Goal: Information Seeking & Learning: Learn about a topic

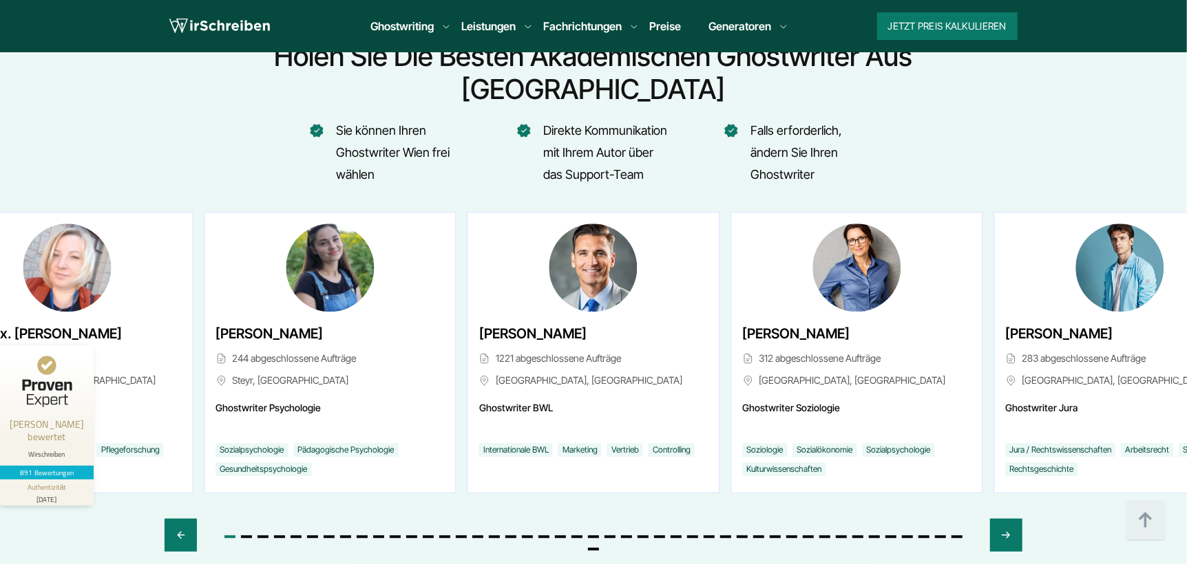
scroll to position [5187, 0]
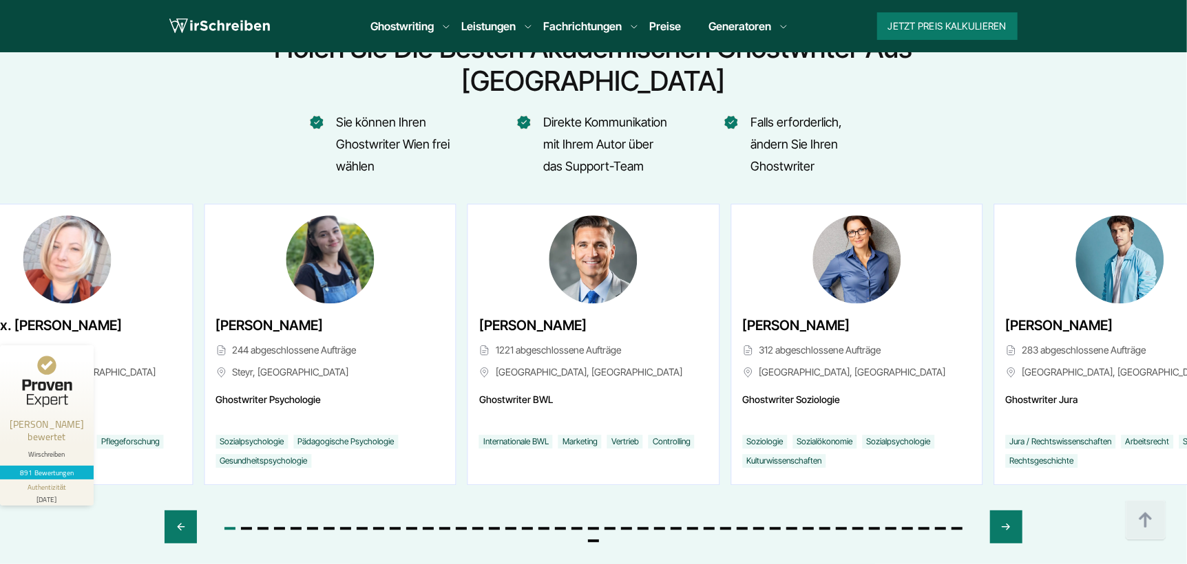
click at [601, 222] on img "1 / 46" at bounding box center [593, 259] width 88 height 88
click at [999, 511] on div "Next slide" at bounding box center [1006, 527] width 32 height 33
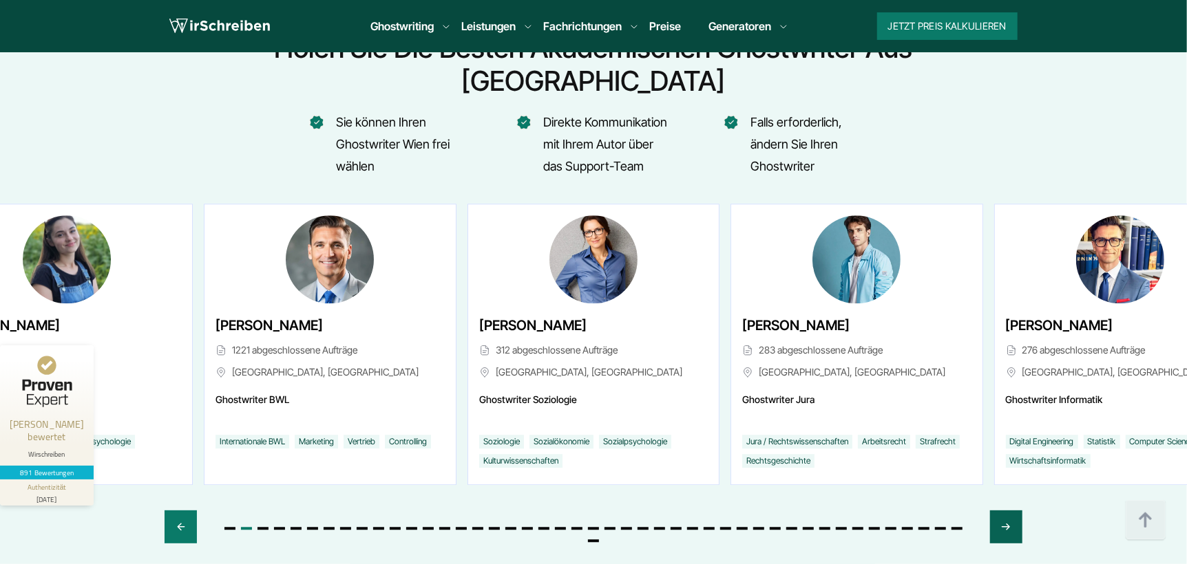
click at [999, 511] on div "Next slide" at bounding box center [1006, 527] width 32 height 33
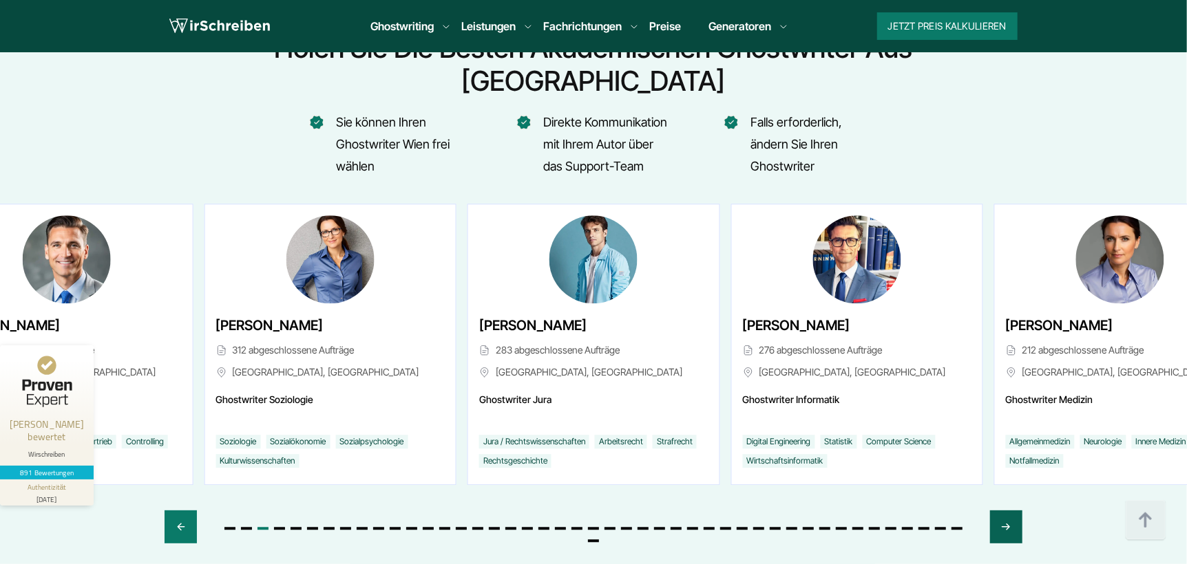
click at [999, 511] on div "Next slide" at bounding box center [1006, 527] width 32 height 33
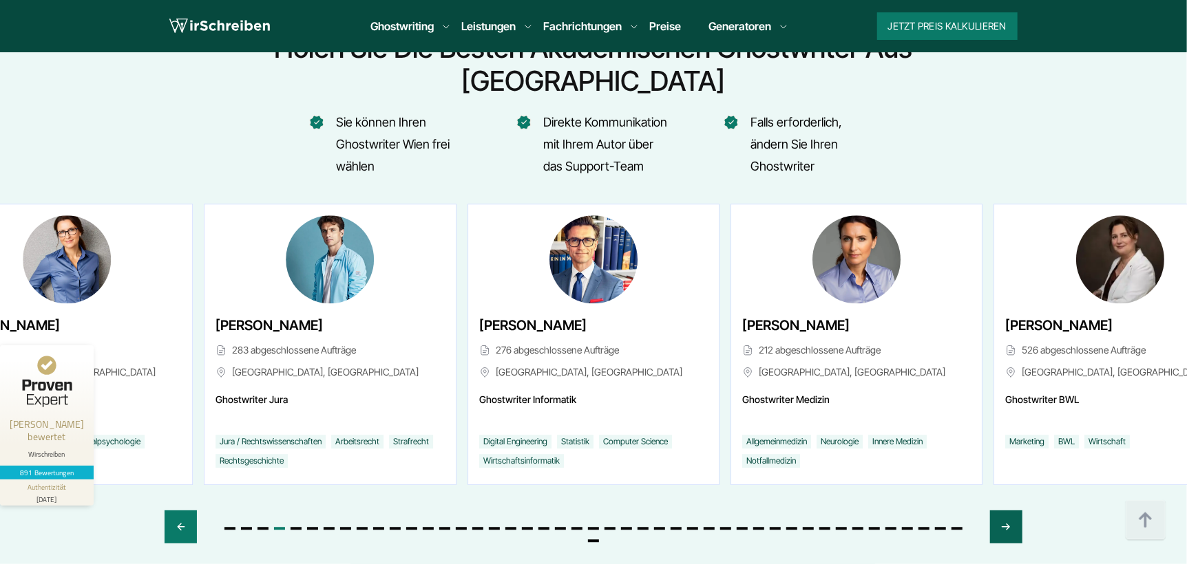
click at [998, 511] on div "Next slide" at bounding box center [1006, 527] width 32 height 33
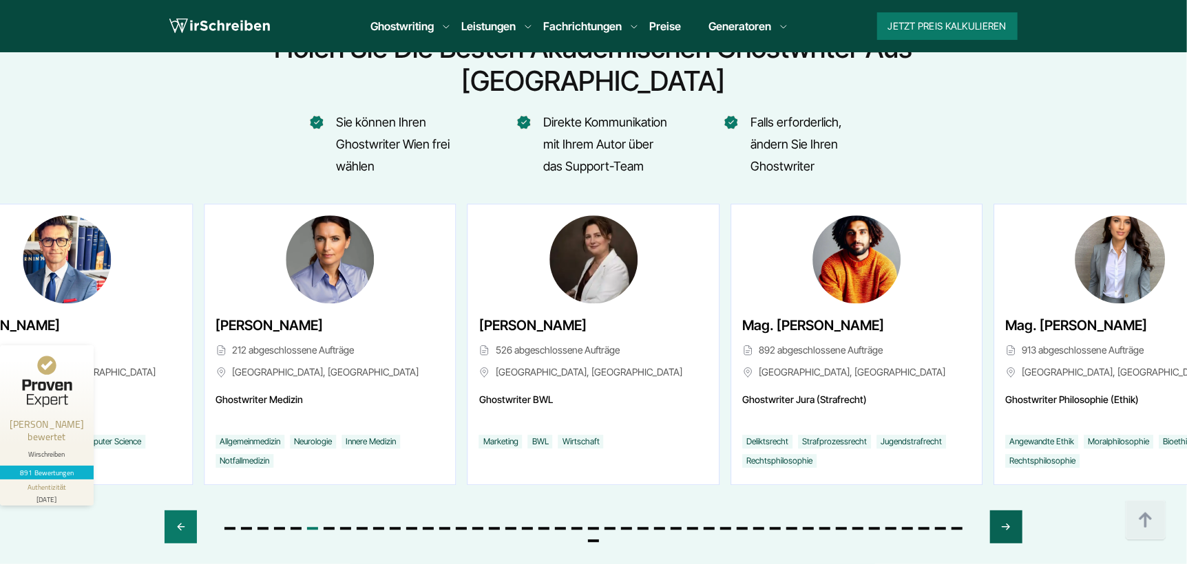
click at [998, 511] on div "Next slide" at bounding box center [1006, 527] width 32 height 33
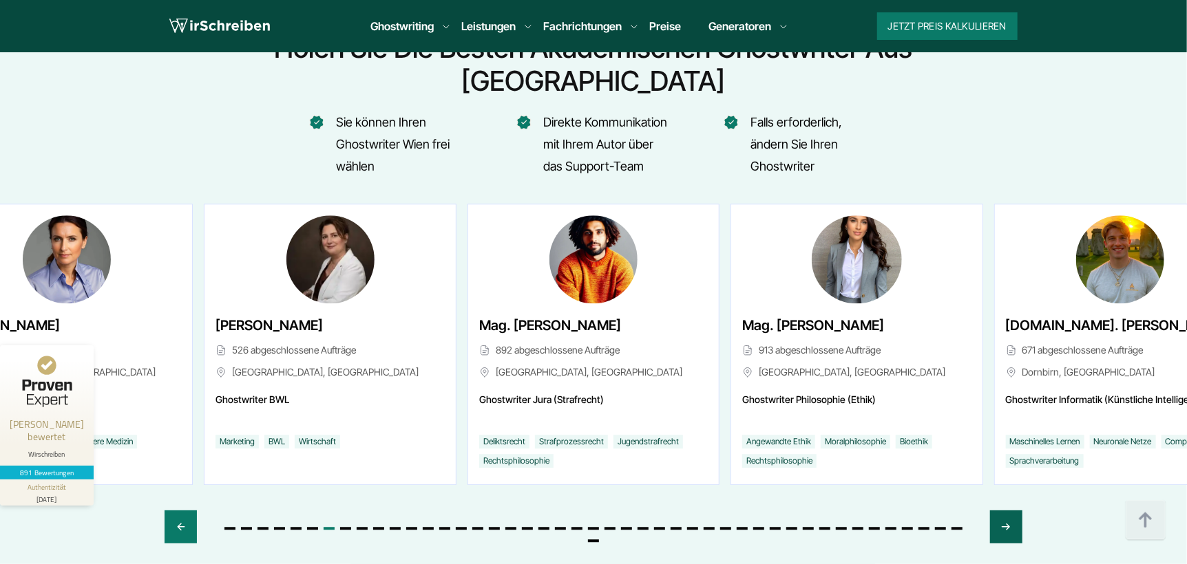
click at [996, 511] on div "Next slide" at bounding box center [1006, 527] width 32 height 33
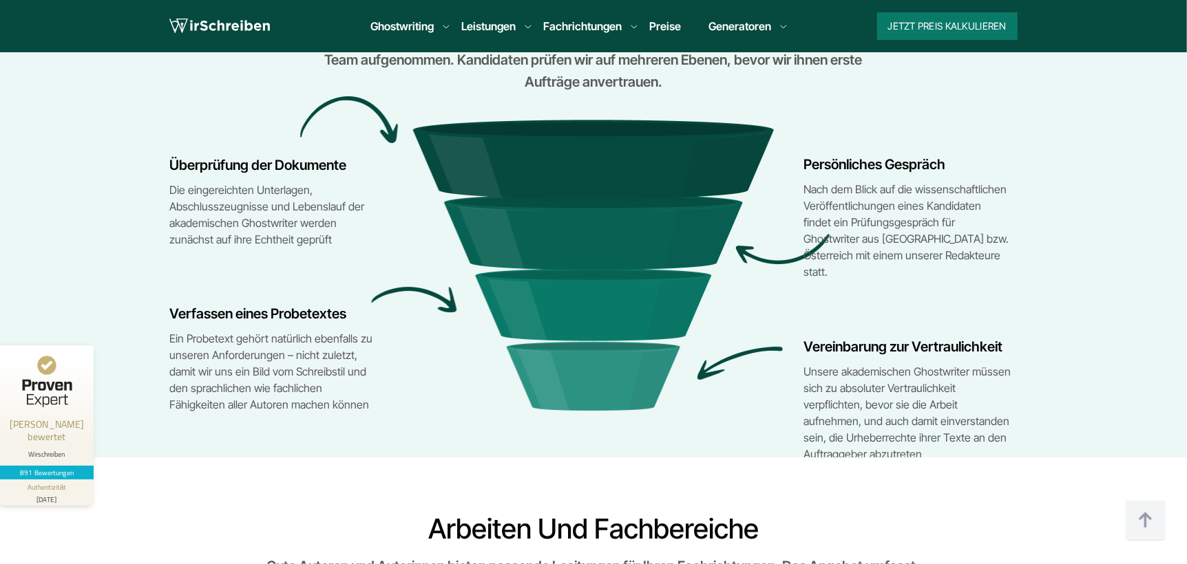
scroll to position [5876, 0]
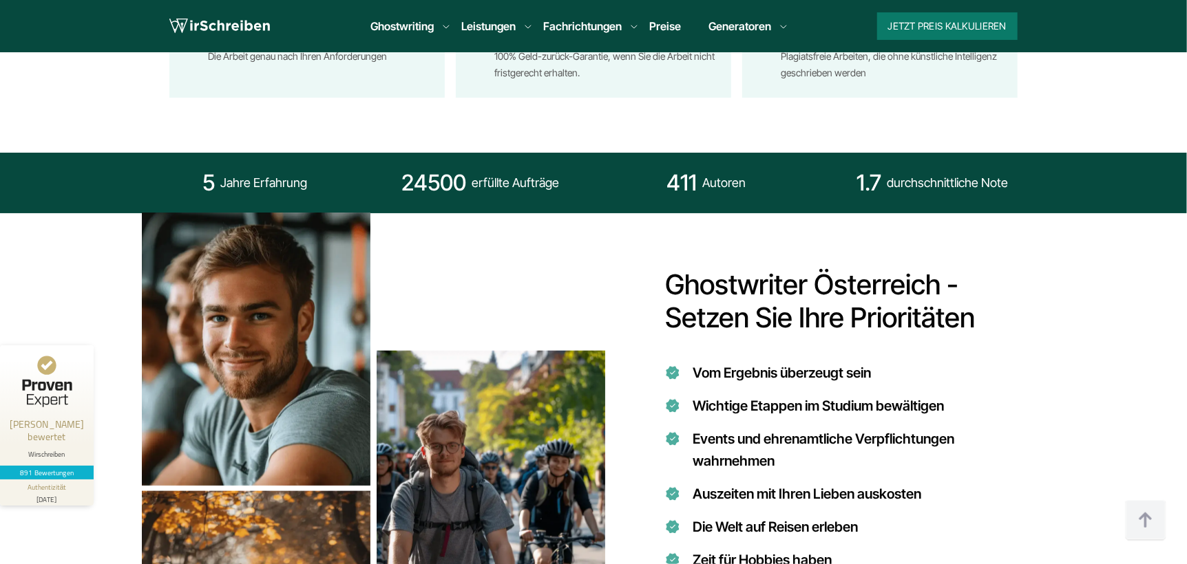
scroll to position [1032, 0]
